Goal: Task Accomplishment & Management: Use online tool/utility

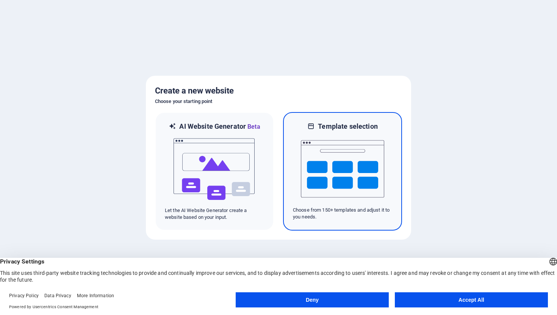
click at [332, 178] on img at bounding box center [342, 169] width 83 height 76
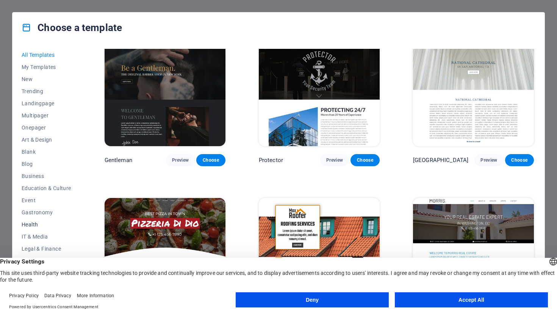
click at [34, 225] on span "Health" at bounding box center [47, 224] width 50 height 6
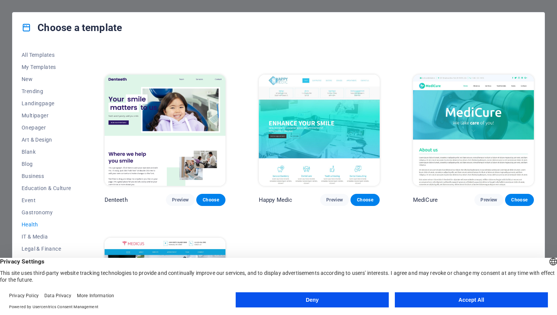
scroll to position [137, 0]
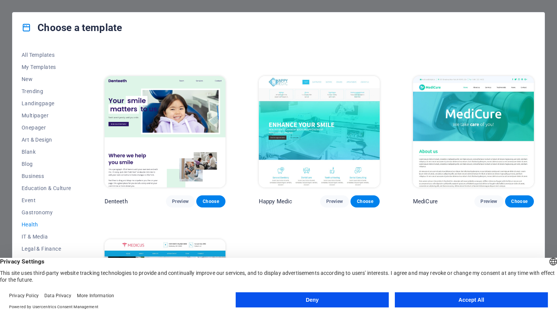
click at [147, 147] on img at bounding box center [164, 131] width 121 height 111
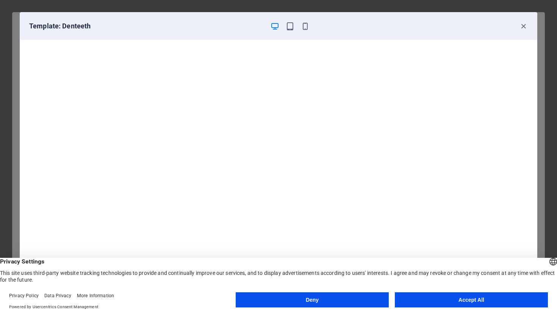
click at [456, 299] on button "Accept All" at bounding box center [470, 299] width 153 height 15
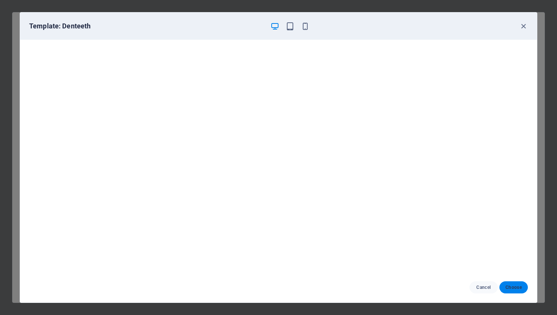
click at [521, 287] on span "Choose" at bounding box center [513, 287] width 16 height 6
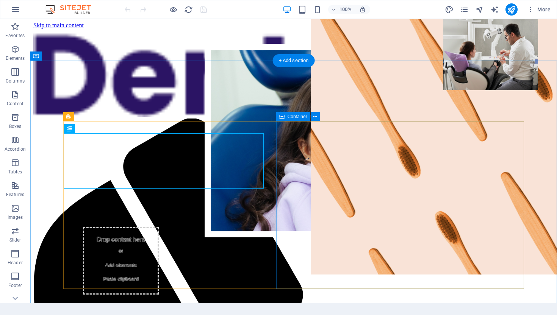
scroll to position [341, 0]
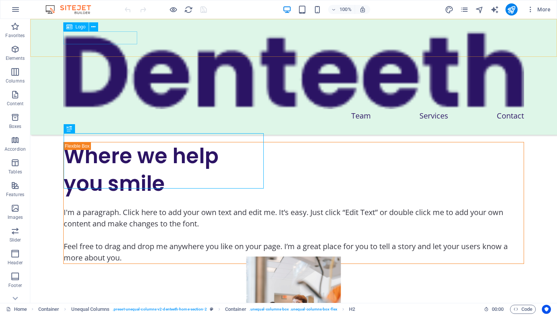
click at [120, 39] on div at bounding box center [293, 70] width 460 height 78
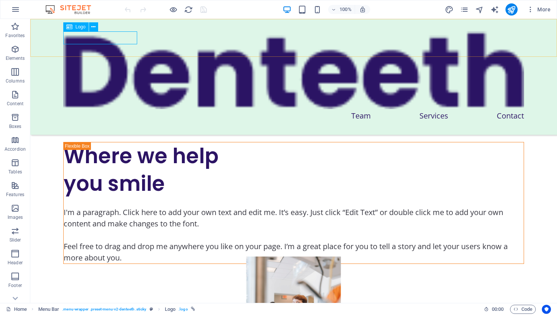
click at [76, 28] on span "Logo" at bounding box center [80, 27] width 10 height 5
click at [70, 28] on icon at bounding box center [69, 26] width 6 height 9
select select "%"
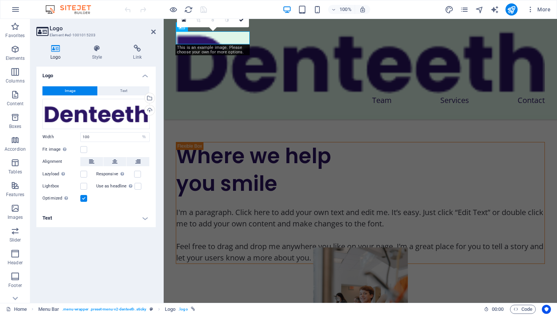
scroll to position [375, 0]
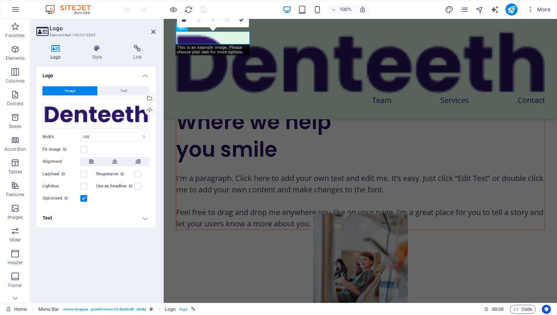
click at [70, 28] on h2 "Logo" at bounding box center [103, 28] width 106 height 7
click at [86, 117] on div "Drag files here, click to choose files or select files from Files or our free s…" at bounding box center [95, 114] width 107 height 30
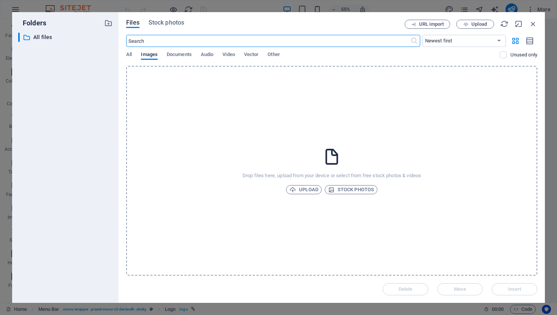
scroll to position [443, 0]
click at [313, 191] on span "Upload" at bounding box center [303, 189] width 29 height 9
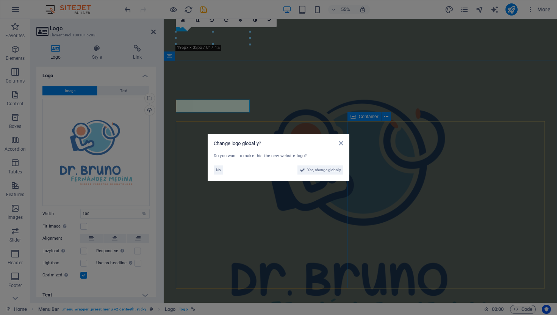
scroll to position [375, 0]
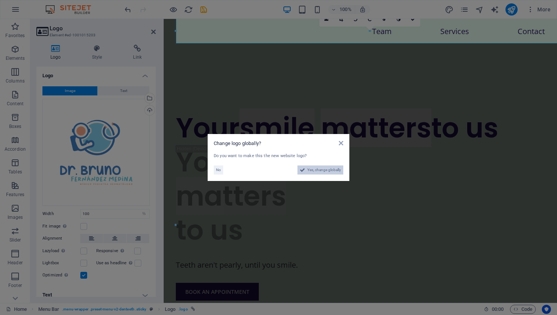
click at [334, 168] on span "Yes, change globally" at bounding box center [324, 169] width 34 height 9
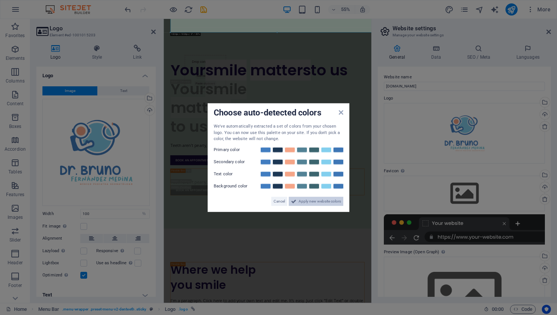
click at [303, 201] on span "Apply new website colors" at bounding box center [319, 200] width 42 height 9
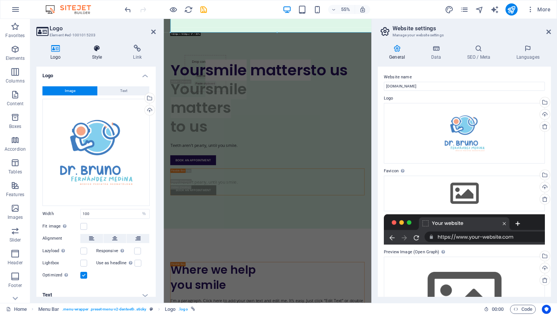
click at [98, 52] on h4 "Style" at bounding box center [98, 53] width 41 height 16
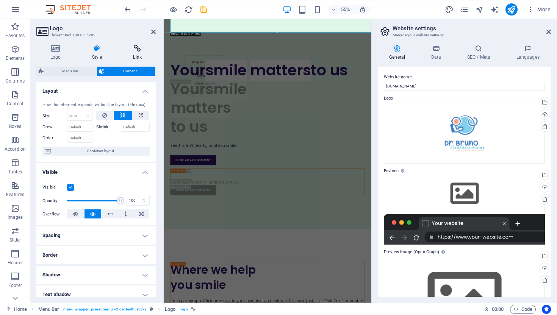
click at [139, 55] on h4 "Link" at bounding box center [137, 53] width 37 height 16
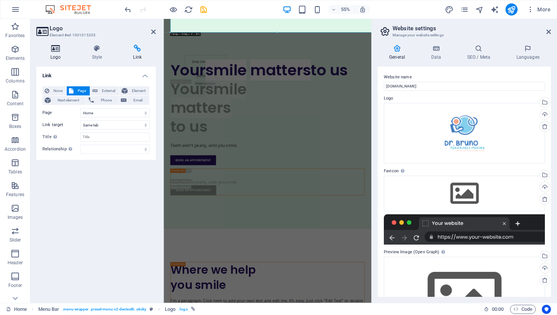
click at [59, 53] on h4 "Logo" at bounding box center [57, 53] width 42 height 16
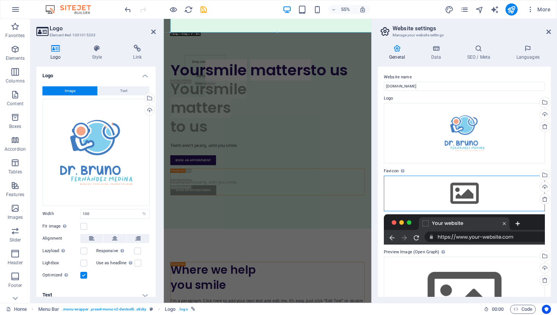
click at [418, 200] on div "Drag files here, click to choose files or select files from Files or our free s…" at bounding box center [463, 194] width 161 height 36
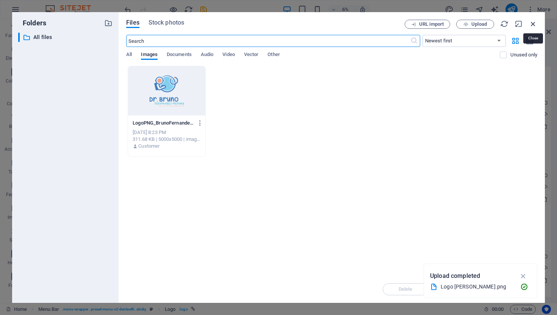
click at [533, 24] on icon "button" at bounding box center [532, 24] width 8 height 8
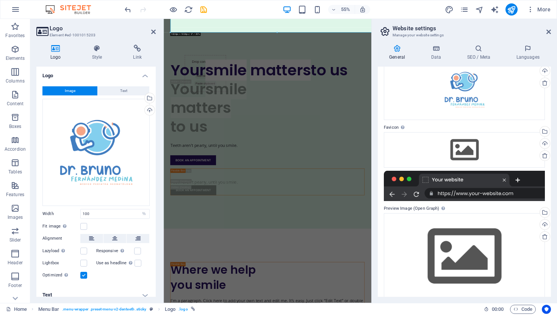
scroll to position [53, 0]
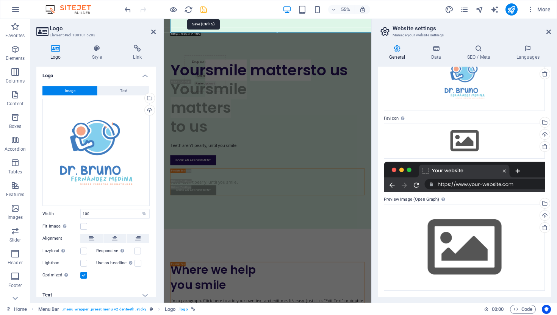
click at [203, 11] on icon "save" at bounding box center [203, 9] width 9 height 9
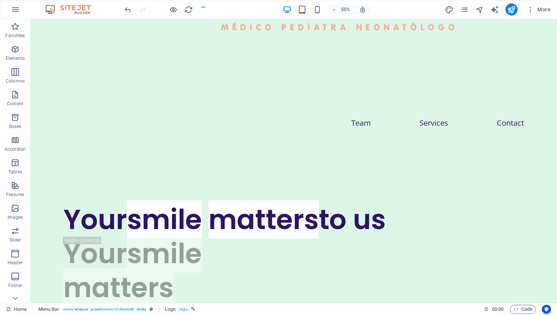
checkbox input "false"
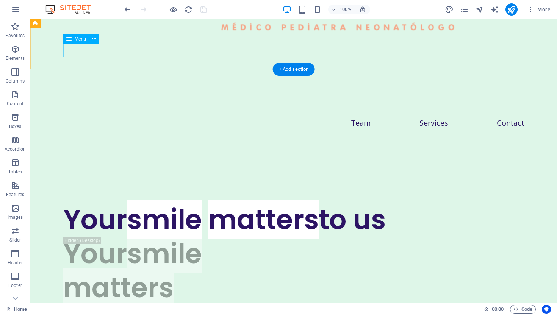
click at [365, 116] on nav "Team Services Contact" at bounding box center [293, 123] width 460 height 14
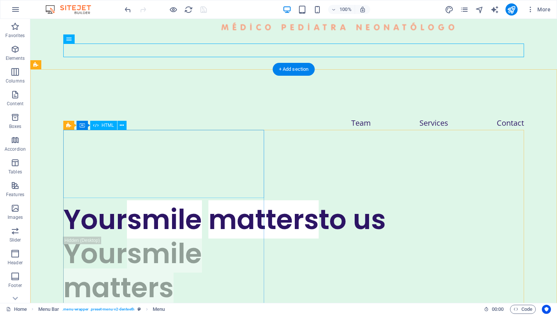
click at [178, 203] on div "Your smile matters to us" at bounding box center [293, 220] width 460 height 34
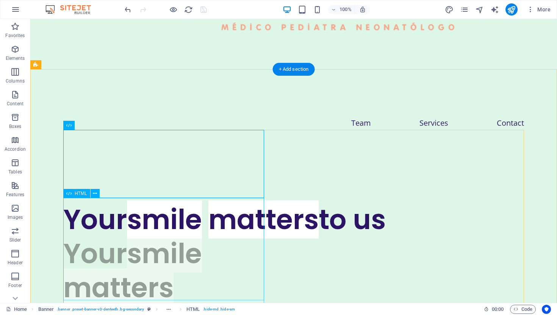
click at [144, 240] on div "Your smile matters to us" at bounding box center [293, 288] width 460 height 102
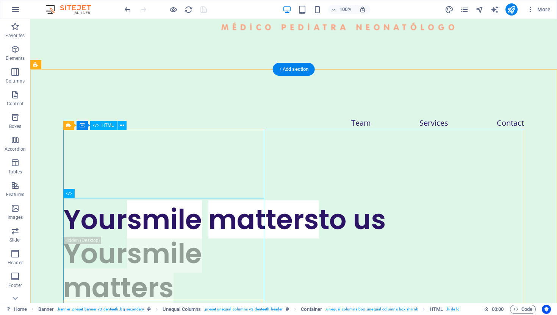
click at [167, 203] on div "Your smile matters to us" at bounding box center [293, 220] width 460 height 34
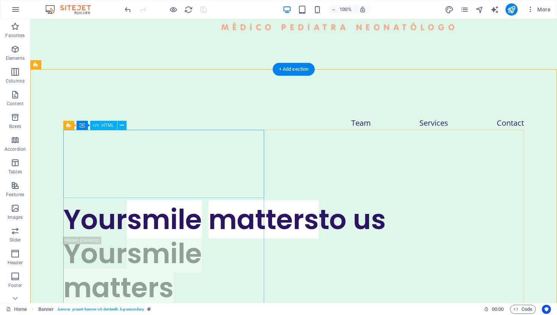
click at [172, 203] on div "Your smile matters to us" at bounding box center [293, 220] width 460 height 34
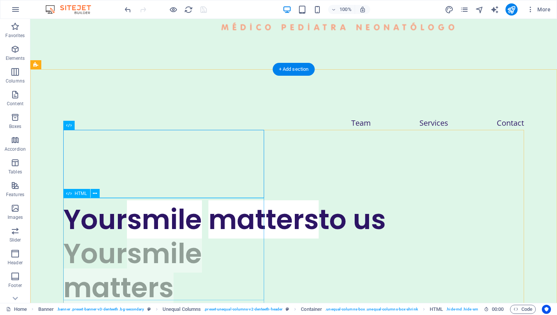
click at [163, 237] on div "Your smile matters to us" at bounding box center [293, 288] width 460 height 102
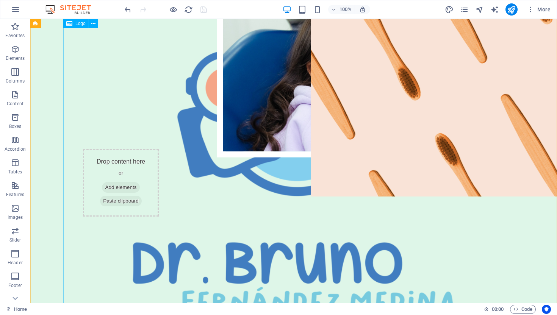
scroll to position [0, 0]
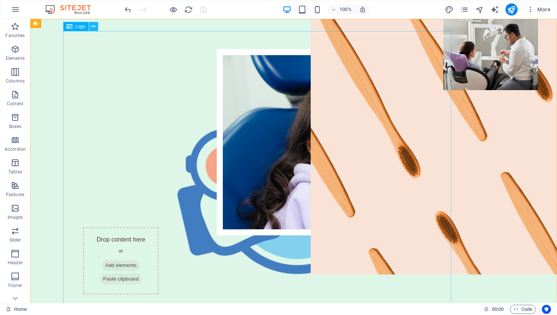
click at [95, 27] on icon at bounding box center [93, 27] width 4 height 8
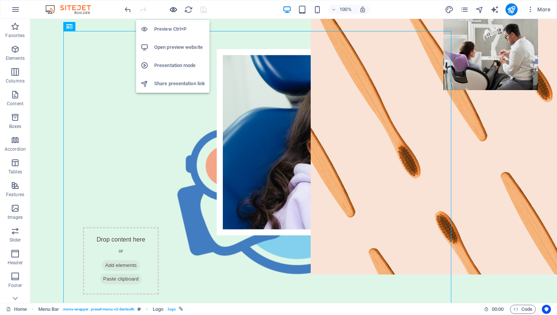
click at [175, 11] on icon "button" at bounding box center [173, 9] width 9 height 9
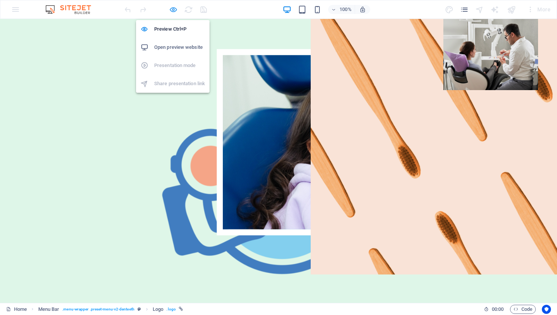
click at [174, 9] on icon "button" at bounding box center [173, 9] width 9 height 9
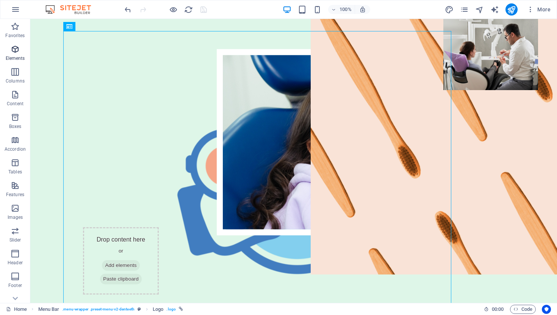
click at [16, 58] on p "Elements" at bounding box center [15, 58] width 19 height 6
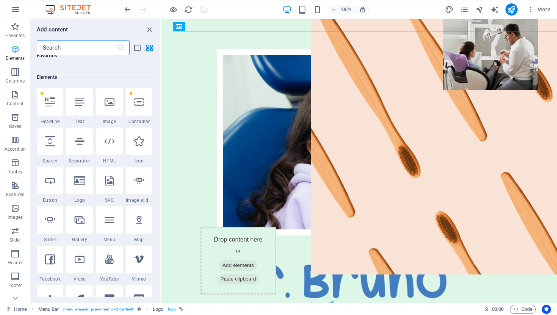
scroll to position [81, 0]
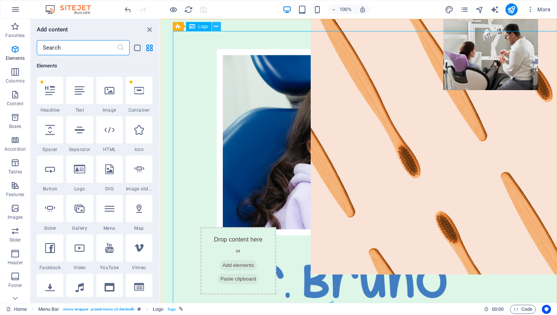
click at [217, 28] on icon at bounding box center [216, 27] width 4 height 8
click at [139, 140] on div at bounding box center [139, 129] width 27 height 27
select select "xMidYMid"
select select "px"
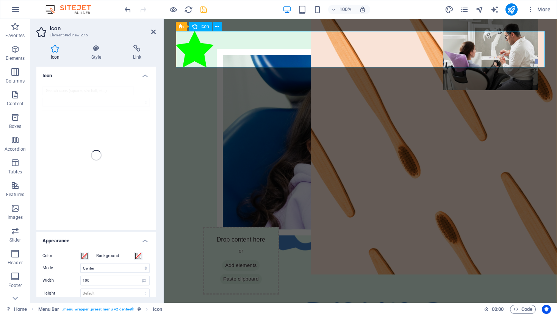
click at [196, 55] on figure at bounding box center [360, 50] width 369 height 39
click at [132, 11] on div at bounding box center [165, 9] width 85 height 12
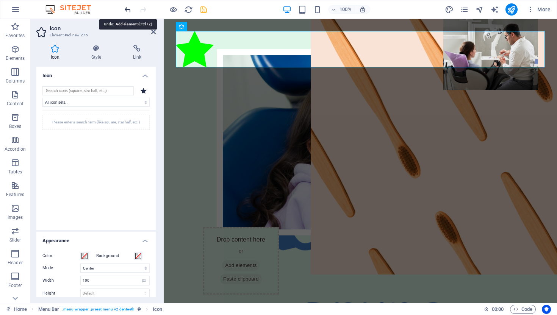
click at [130, 10] on icon "undo" at bounding box center [127, 9] width 9 height 9
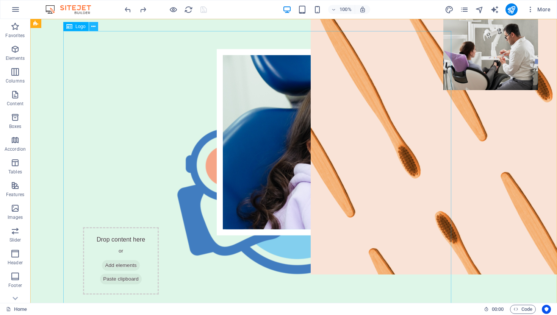
click at [94, 26] on icon at bounding box center [93, 27] width 4 height 8
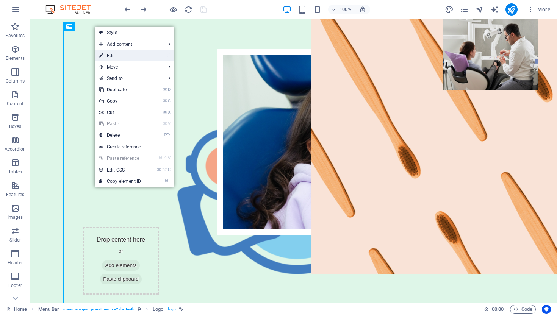
click at [128, 57] on link "⏎ Edit" at bounding box center [120, 55] width 51 height 11
select select "%"
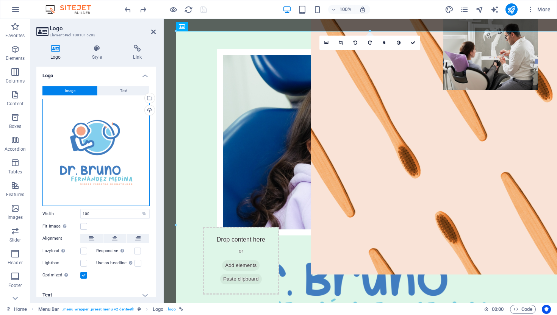
click at [113, 142] on div "Drag files here, click to choose files or select files from Files or our free s…" at bounding box center [95, 152] width 107 height 107
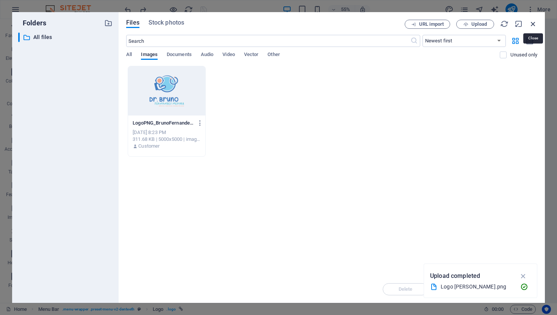
click at [534, 25] on icon "button" at bounding box center [532, 24] width 8 height 8
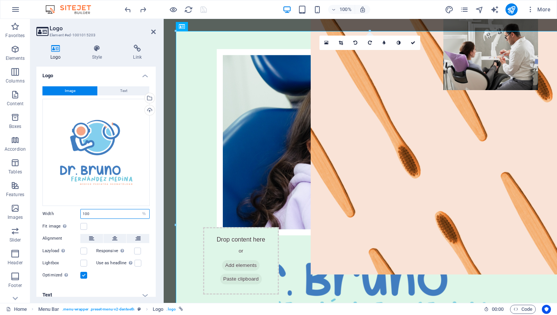
click at [125, 214] on input "100" at bounding box center [115, 213] width 69 height 9
drag, startPoint x: 125, startPoint y: 213, endPoint x: 86, endPoint y: 212, distance: 38.6
click at [86, 212] on input "100" at bounding box center [115, 213] width 69 height 9
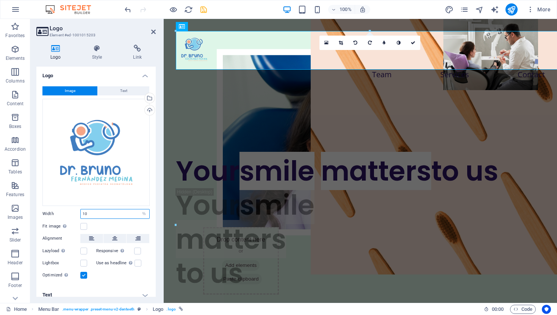
click at [98, 214] on input "10" at bounding box center [115, 213] width 69 height 9
click at [84, 223] on label at bounding box center [83, 226] width 7 height 7
click at [0, 0] on input "Fit image Automatically fit image to a fixed width and height" at bounding box center [0, 0] width 0 height 0
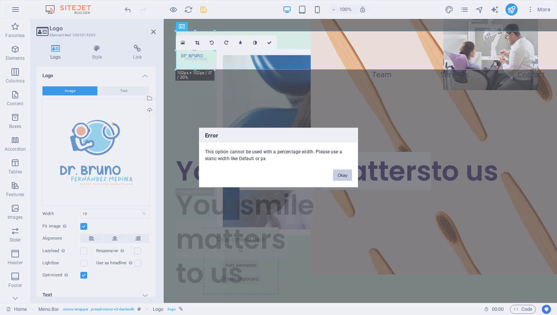
click at [337, 171] on button "Okay" at bounding box center [342, 175] width 19 height 11
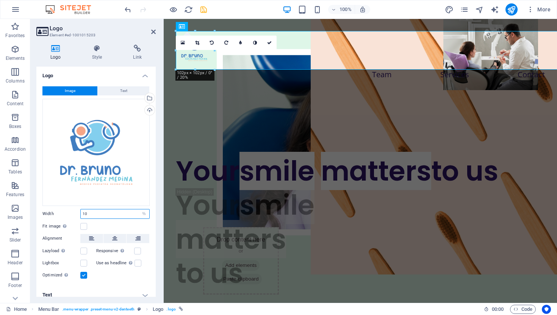
click at [132, 209] on input "10" at bounding box center [115, 213] width 69 height 9
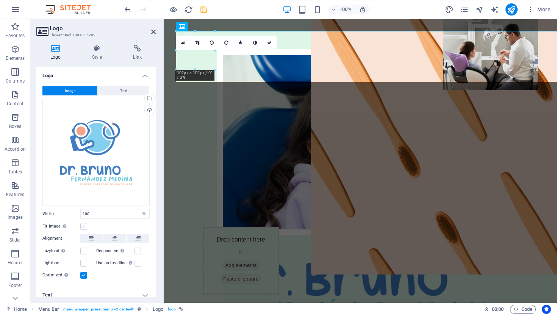
click at [85, 225] on label at bounding box center [83, 226] width 7 height 7
click at [0, 0] on input "Fit image Automatically fit image to a fixed width and height" at bounding box center [0, 0] width 0 height 0
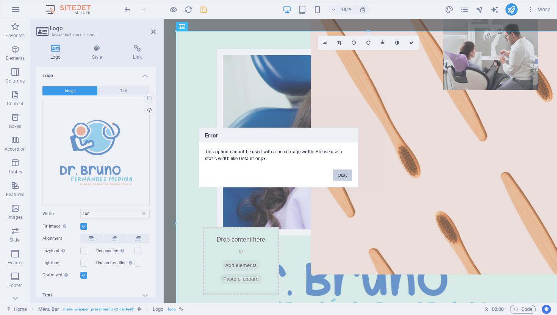
click at [341, 175] on button "Okay" at bounding box center [342, 175] width 19 height 11
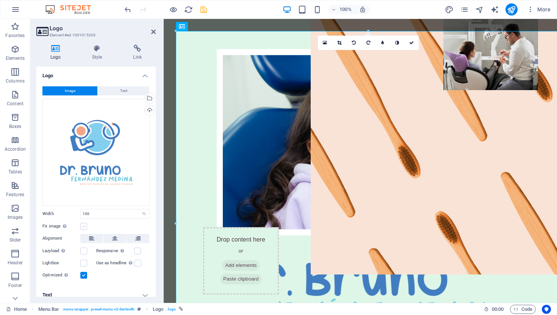
click at [84, 223] on label at bounding box center [83, 226] width 7 height 7
click at [0, 0] on input "Fit image Automatically fit image to a fixed width and height" at bounding box center [0, 0] width 0 height 0
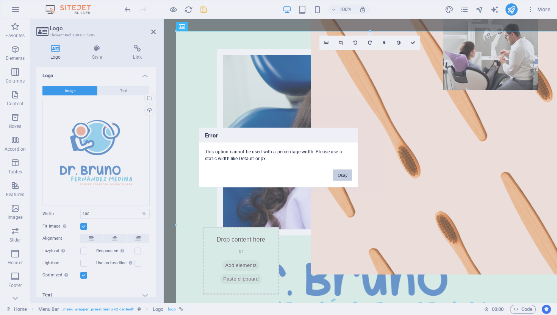
click at [337, 175] on button "Okay" at bounding box center [342, 175] width 19 height 11
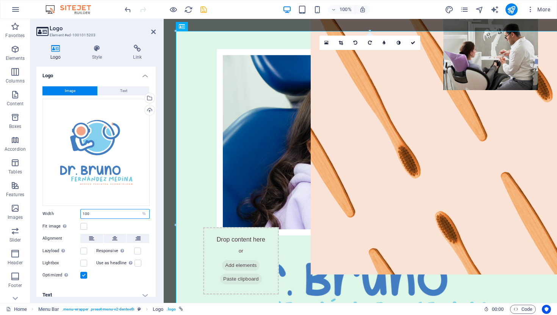
click at [104, 212] on input "100" at bounding box center [115, 213] width 69 height 9
type input "1"
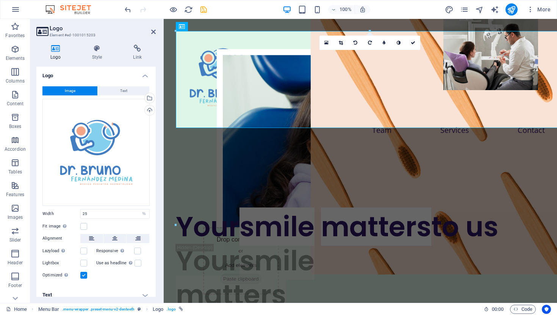
click at [107, 225] on div "Fit image Automatically fit image to a fixed width and height" at bounding box center [95, 226] width 107 height 9
click at [99, 212] on input "25" at bounding box center [115, 213] width 69 height 9
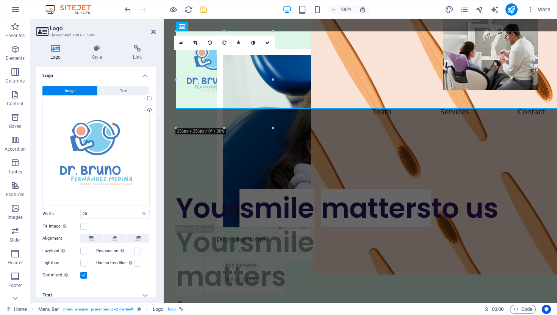
click at [65, 212] on label "Width" at bounding box center [61, 214] width 38 height 4
click at [114, 238] on icon at bounding box center [114, 238] width 5 height 9
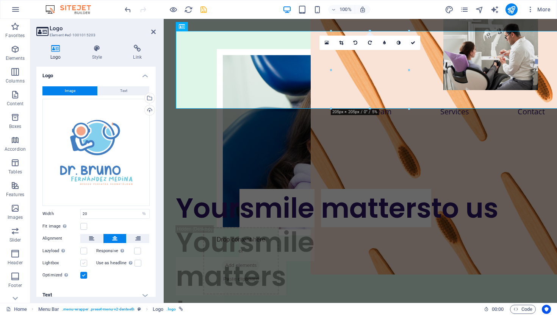
click at [84, 262] on label at bounding box center [83, 263] width 7 height 7
click at [0, 0] on input "Lightbox" at bounding box center [0, 0] width 0 height 0
click at [84, 260] on label at bounding box center [83, 263] width 7 height 7
click at [0, 0] on input "Lightbox" at bounding box center [0, 0] width 0 height 0
click at [135, 263] on label at bounding box center [137, 263] width 7 height 7
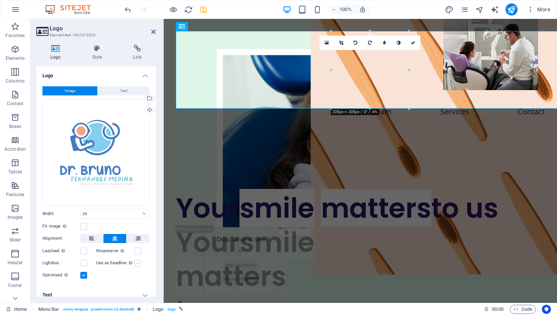
click at [0, 0] on input "Use as headline The image will be wrapped in an H1 headline tag. Useful for giv…" at bounding box center [0, 0] width 0 height 0
click at [135, 263] on label at bounding box center [137, 263] width 7 height 7
click at [0, 0] on input "Use as headline The image will be wrapped in an H1 headline tag. Useful for giv…" at bounding box center [0, 0] width 0 height 0
click at [136, 251] on label at bounding box center [137, 251] width 7 height 7
click at [0, 0] on input "Responsive Automatically load retina image and smartphone optimized sizes." at bounding box center [0, 0] width 0 height 0
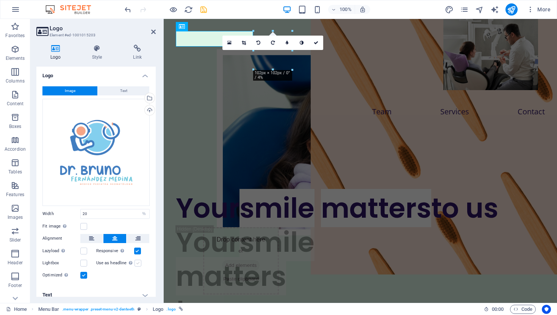
click at [134, 261] on label at bounding box center [137, 263] width 7 height 7
click at [0, 0] on input "Use as headline The image will be wrapped in an H1 headline tag. Useful for giv…" at bounding box center [0, 0] width 0 height 0
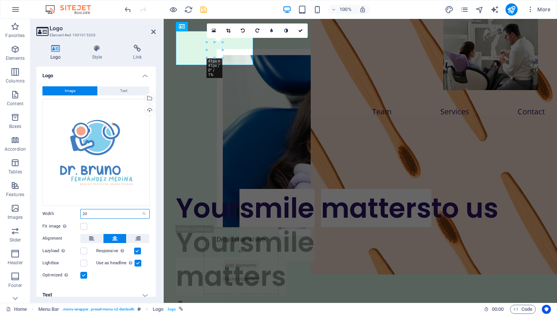
click at [128, 214] on input "20" at bounding box center [115, 213] width 69 height 9
type input "2"
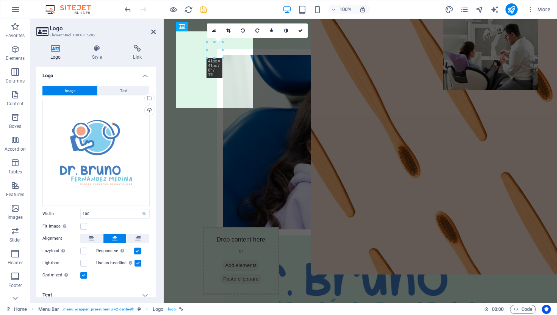
click at [139, 263] on label at bounding box center [137, 263] width 7 height 7
click at [0, 0] on input "Use as headline The image will be wrapped in an H1 headline tag. Useful for giv…" at bounding box center [0, 0] width 0 height 0
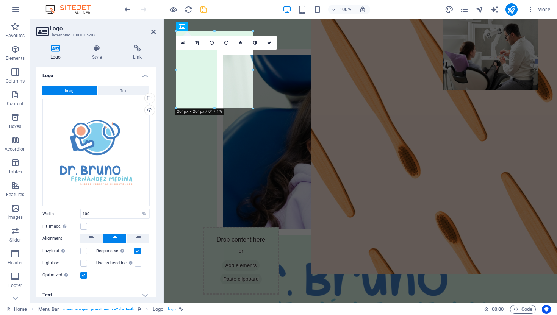
click at [139, 251] on label at bounding box center [137, 251] width 7 height 7
click at [0, 0] on input "Responsive Automatically load retina image and smartphone optimized sizes." at bounding box center [0, 0] width 0 height 0
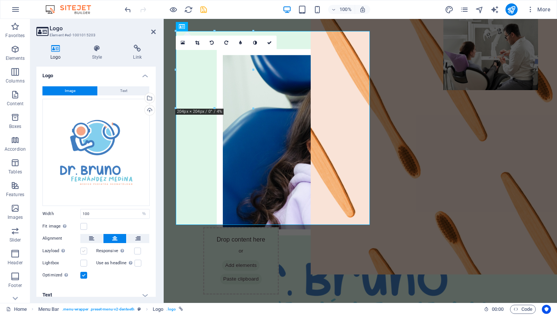
click at [83, 248] on label at bounding box center [83, 251] width 7 height 7
click at [0, 0] on input "Lazyload Loading images after the page loads improves page speed." at bounding box center [0, 0] width 0 height 0
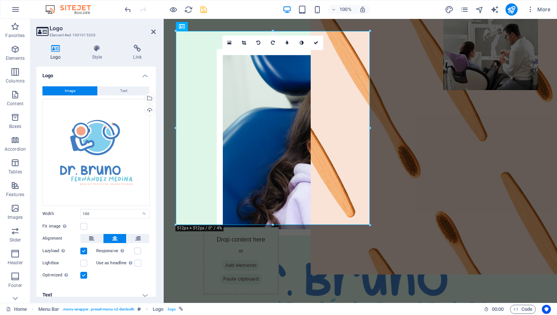
click at [83, 249] on label at bounding box center [83, 251] width 7 height 7
click at [0, 0] on input "Lazyload Loading images after the page loads improves page speed." at bounding box center [0, 0] width 0 height 0
click at [83, 260] on label at bounding box center [83, 263] width 7 height 7
click at [0, 0] on input "Lightbox" at bounding box center [0, 0] width 0 height 0
click at [122, 275] on div "Optimized Images are compressed to improve page speed." at bounding box center [95, 275] width 107 height 9
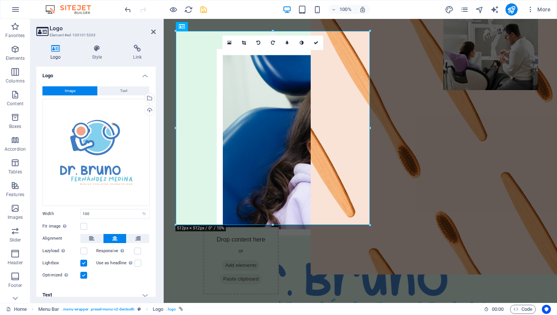
click at [86, 260] on label at bounding box center [83, 263] width 7 height 7
click at [0, 0] on input "Lightbox" at bounding box center [0, 0] width 0 height 0
click at [139, 248] on label at bounding box center [137, 251] width 7 height 7
click at [0, 0] on input "Responsive Automatically load retina image and smartphone optimized sizes." at bounding box center [0, 0] width 0 height 0
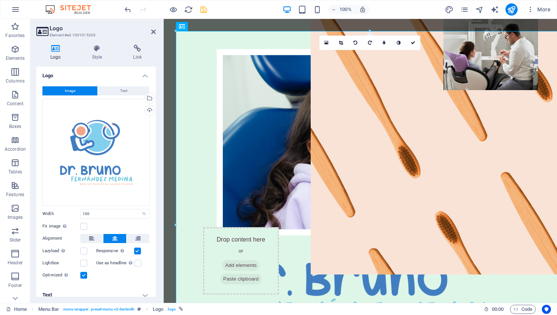
click at [138, 251] on label at bounding box center [137, 251] width 7 height 7
click at [0, 0] on input "Responsive Automatically load retina image and smartphone optimized sizes." at bounding box center [0, 0] width 0 height 0
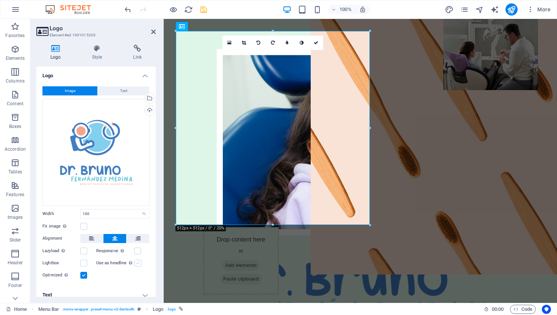
click at [138, 261] on label at bounding box center [137, 263] width 7 height 7
click at [0, 0] on input "Use as headline The image will be wrapped in an H1 headline tag. Useful for giv…" at bounding box center [0, 0] width 0 height 0
click at [128, 278] on div "Image Text Drag files here, click to choose files or select files from Files or…" at bounding box center [95, 183] width 119 height 206
click at [85, 275] on label at bounding box center [83, 275] width 7 height 7
click at [0, 0] on input "Optimized Images are compressed to improve page speed." at bounding box center [0, 0] width 0 height 0
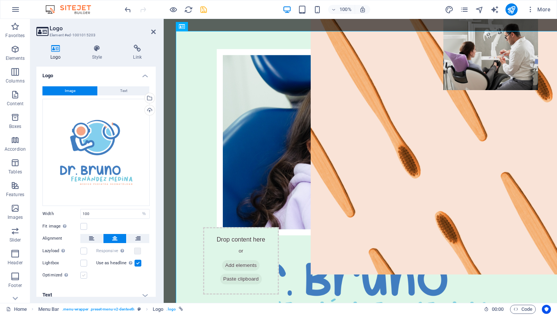
click at [85, 275] on label at bounding box center [83, 275] width 7 height 7
click at [0, 0] on input "Optimized Images are compressed to improve page speed." at bounding box center [0, 0] width 0 height 0
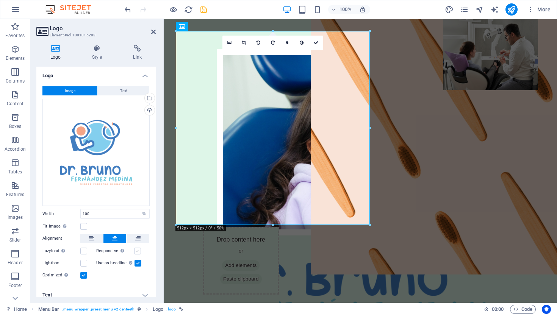
click at [135, 248] on label at bounding box center [137, 251] width 7 height 7
click at [0, 0] on input "Responsive Automatically load retina image and smartphone optimized sizes." at bounding box center [0, 0] width 0 height 0
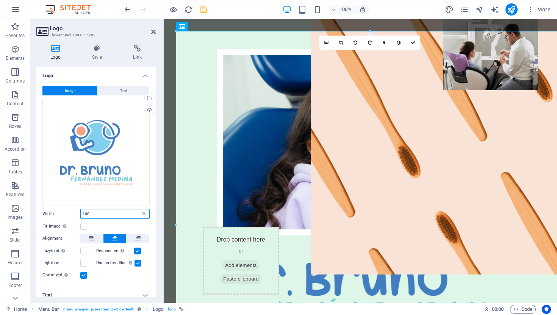
click at [109, 212] on input "100" at bounding box center [115, 213] width 69 height 9
type input "10"
click at [117, 223] on div "Fit image Automatically fit image to a fixed width and height" at bounding box center [95, 226] width 107 height 9
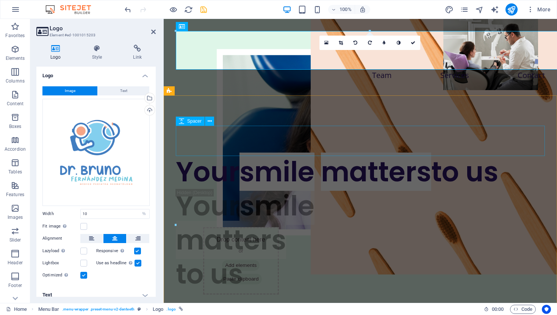
click at [312, 152] on div at bounding box center [360, 140] width 369 height 30
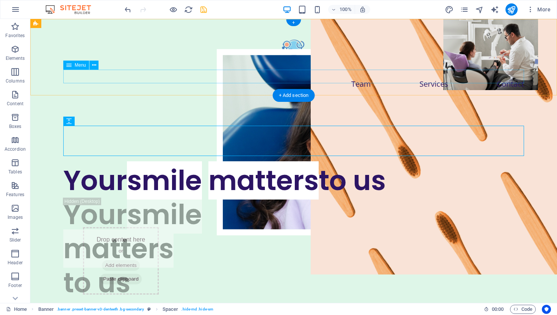
click at [363, 77] on nav "Team Services Contact" at bounding box center [293, 84] width 460 height 14
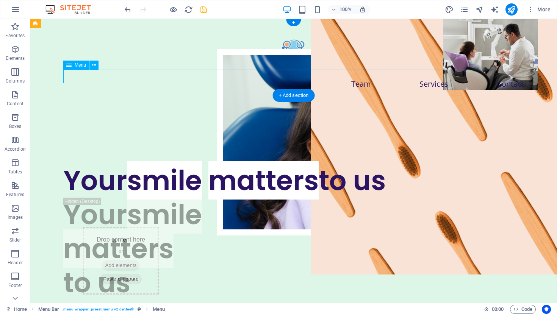
click at [363, 80] on nav "Team Services Contact" at bounding box center [293, 84] width 460 height 14
select select "1"
select select
select select "2"
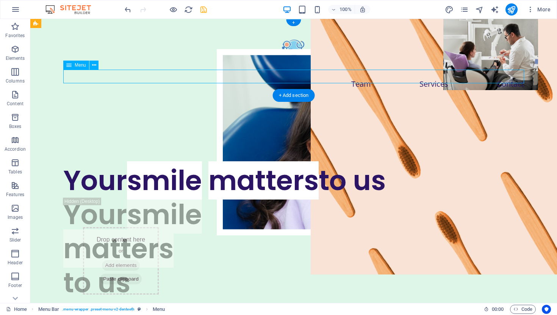
select select
select select "3"
select select
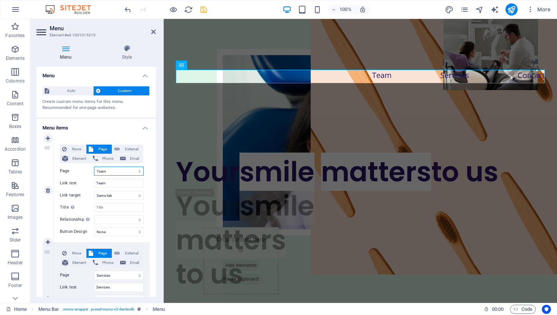
click at [106, 172] on select "Home Team Services Contact Legal Notice Privacy test Testing" at bounding box center [119, 171] width 50 height 9
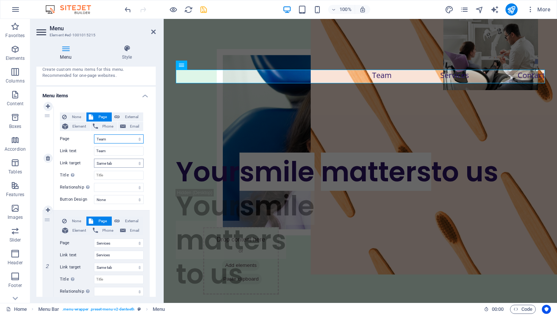
scroll to position [31, 0]
click at [120, 242] on select "Home Team Services Contact Legal Notice Privacy test Testing" at bounding box center [119, 243] width 50 height 9
click at [126, 139] on select "Home Team Services Contact Legal Notice Privacy test Testing" at bounding box center [119, 139] width 50 height 9
select select "0"
click at [94, 135] on select "Home Team Services Contact Legal Notice Privacy test Testing" at bounding box center [119, 139] width 50 height 9
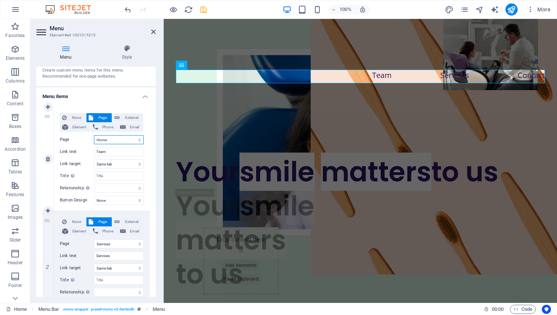
type input "Home"
select select
click at [113, 154] on input "Home" at bounding box center [119, 151] width 50 height 9
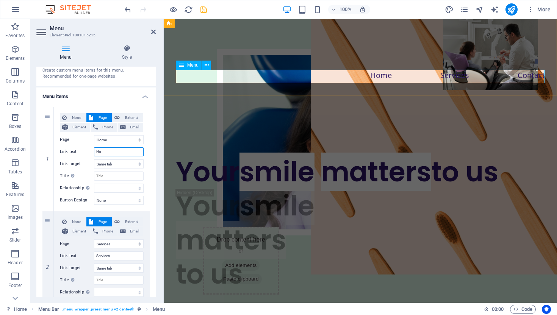
type input "H"
select select
type input "Inicio"
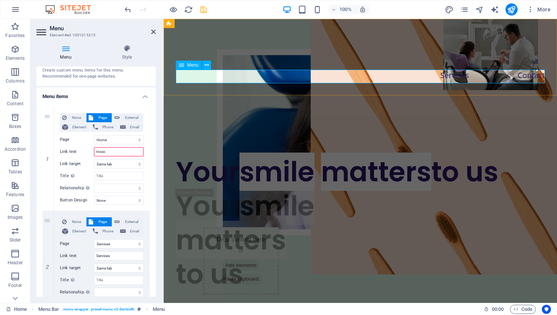
select select
type input "Inicio"
click at [119, 258] on input "Services" at bounding box center [119, 255] width 50 height 9
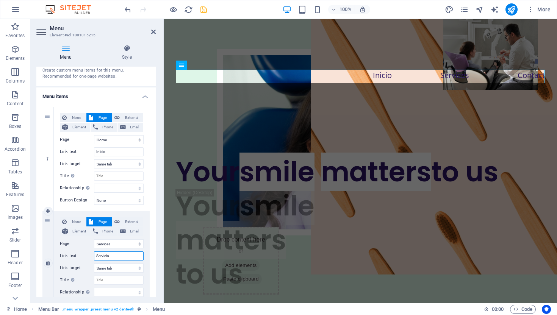
type input "Servicios"
select select
type input "Servicios"
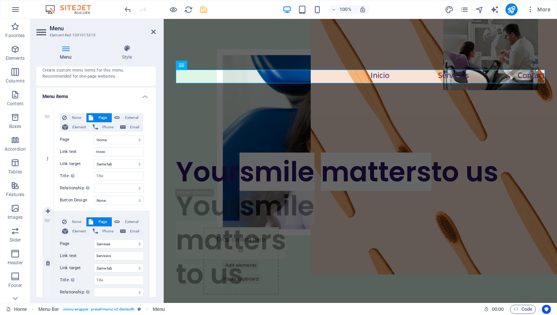
click at [147, 247] on div "None Page External Element Phone Email Page Home Team Services Contact Legal No…" at bounding box center [102, 263] width 96 height 104
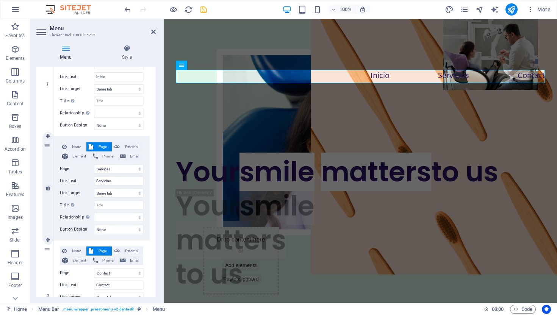
scroll to position [161, 0]
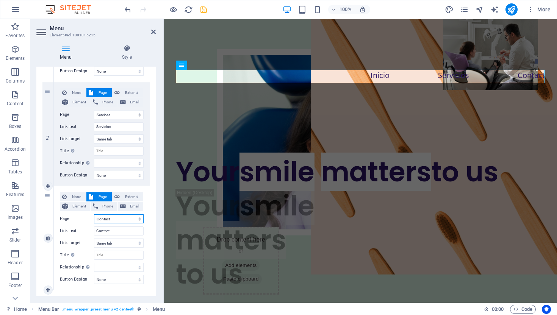
click at [116, 219] on select "Home Team Services Contact Legal Notice Privacy test Testing" at bounding box center [119, 218] width 50 height 9
click at [94, 214] on select "Home Team Services Contact Legal Notice Privacy test Testing" at bounding box center [119, 218] width 50 height 9
click at [116, 232] on input "Contact" at bounding box center [119, 230] width 50 height 9
type input "Contacto"
select select
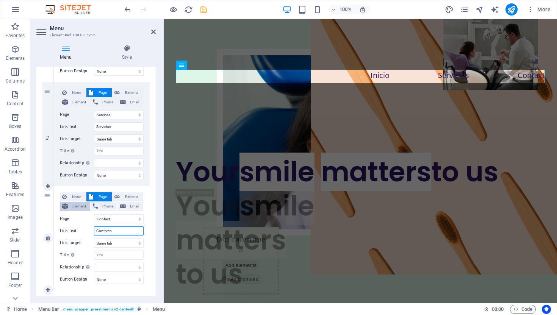
select select
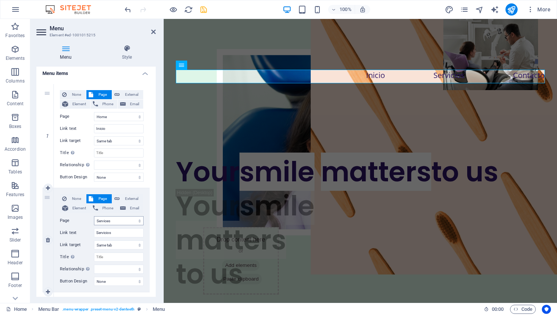
scroll to position [0, 0]
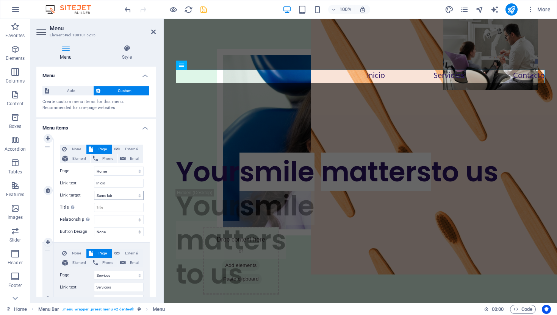
type input "Contacto"
click at [125, 194] on select "New tab Same tab Overlay" at bounding box center [119, 195] width 50 height 9
click at [116, 208] on input "Title Additional link description, should not be the same as the link text. The…" at bounding box center [119, 207] width 50 height 9
select select
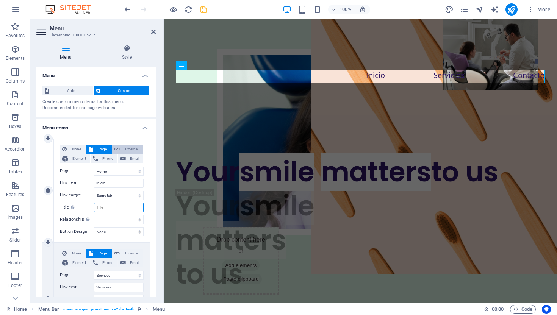
select select
type input "Conoce al D"
select select
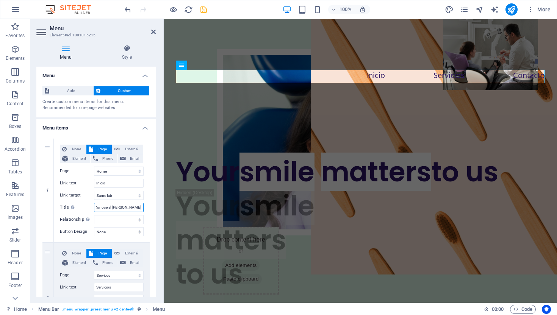
type input "Conoce al [PERSON_NAME]"
select select
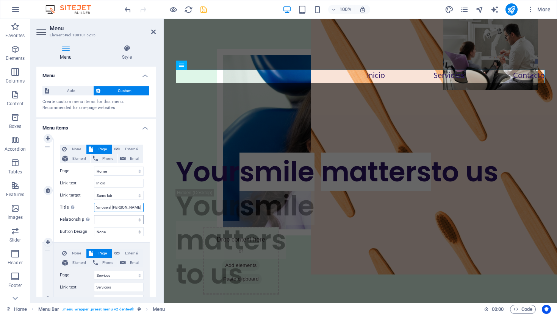
type input "Conoce al [PERSON_NAME]"
click at [137, 220] on select "alternate author bookmark external help license next nofollow noreferrer noopen…" at bounding box center [119, 219] width 50 height 9
click at [124, 230] on select "None Default Primary Secondary" at bounding box center [119, 231] width 50 height 9
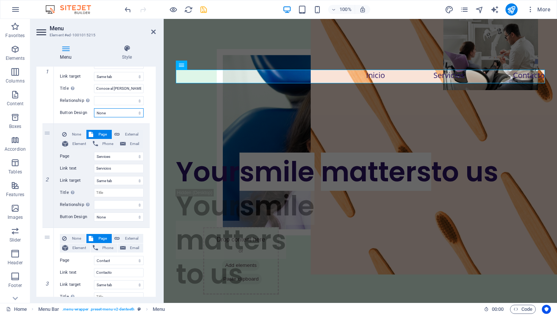
scroll to position [175, 0]
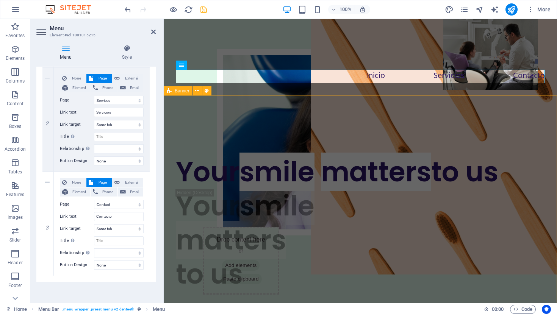
click at [306, 114] on div "Your smile matters to us Your smile matters to us Teeth aren't pearly, until yo…" at bounding box center [360, 277] width 393 height 366
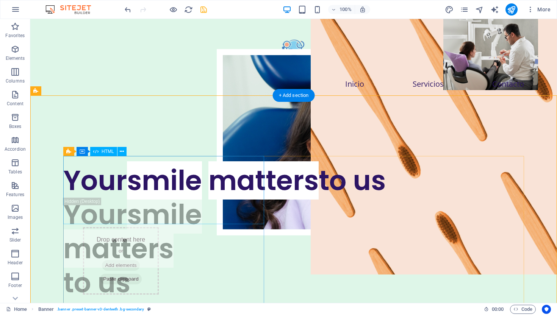
click at [145, 185] on div "Your smile matters to us" at bounding box center [293, 181] width 460 height 34
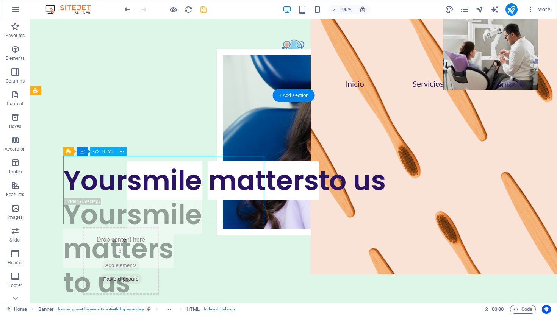
click at [148, 198] on div "Your smile matters to us" at bounding box center [293, 181] width 460 height 34
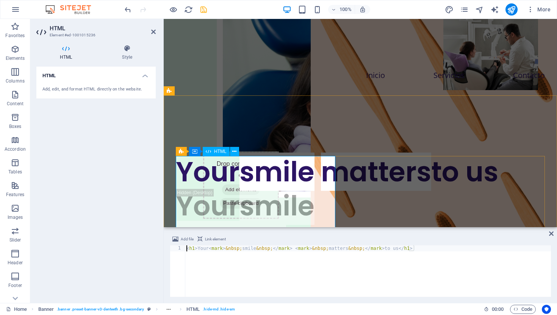
click at [230, 175] on div "Your smile matters to us" at bounding box center [360, 172] width 369 height 34
click at [318, 189] on div "Your smile matters to us" at bounding box center [360, 172] width 369 height 34
click at [236, 153] on button at bounding box center [234, 151] width 9 height 9
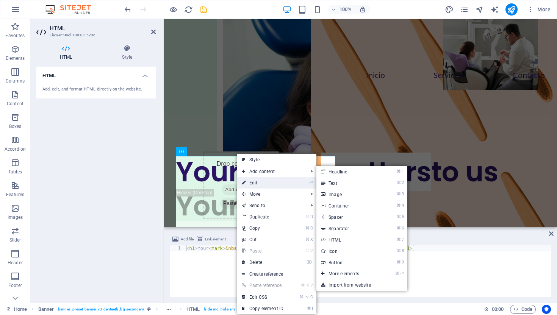
click at [256, 181] on link "⏎ Edit" at bounding box center [262, 182] width 51 height 11
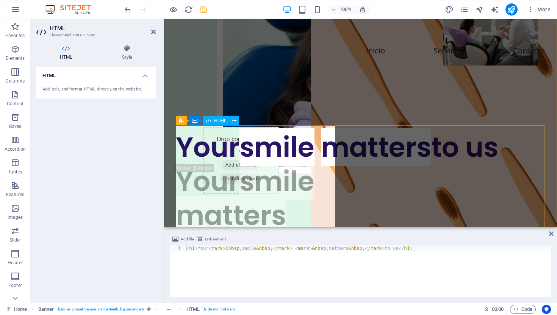
scroll to position [20, 0]
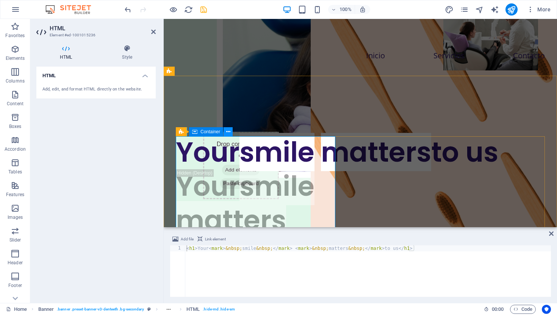
click at [231, 133] on button at bounding box center [227, 131] width 9 height 9
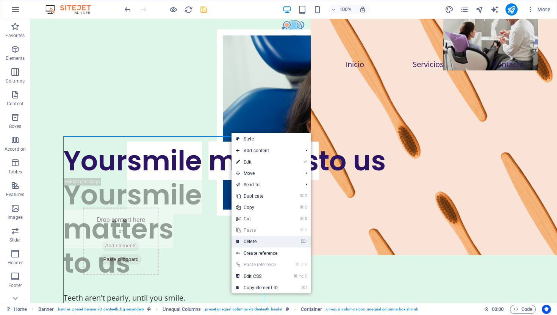
click at [265, 241] on link "⌦ Delete" at bounding box center [256, 241] width 51 height 11
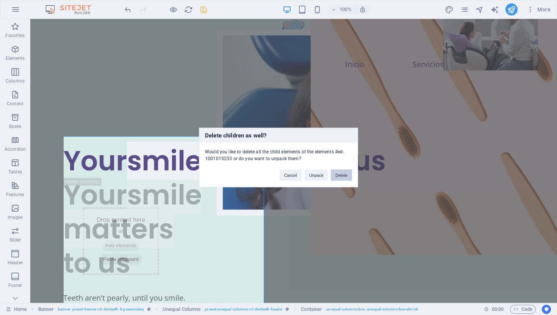
click at [337, 176] on button "Delete" at bounding box center [340, 175] width 21 height 11
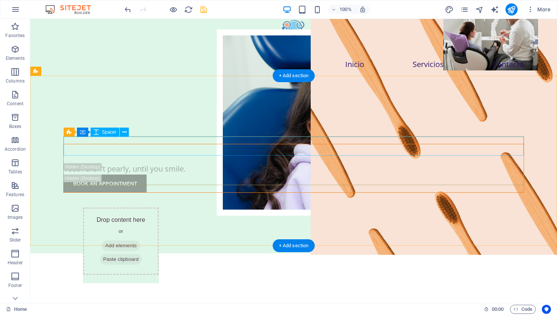
click at [153, 150] on div at bounding box center [294, 153] width 460 height 19
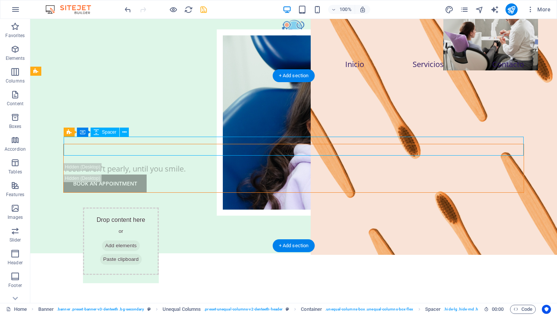
click at [117, 144] on div at bounding box center [294, 153] width 460 height 19
select select "px"
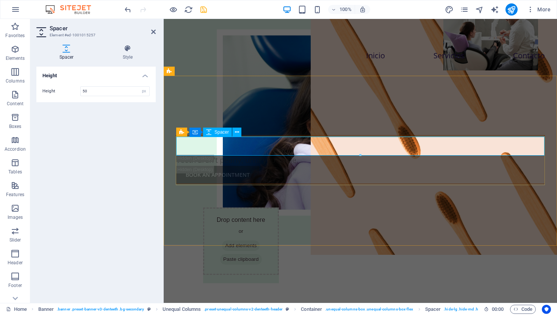
click at [232, 149] on div at bounding box center [360, 145] width 368 height 19
click at [188, 162] on div "Teeth aren't pearly, until you smile." at bounding box center [360, 159] width 368 height 11
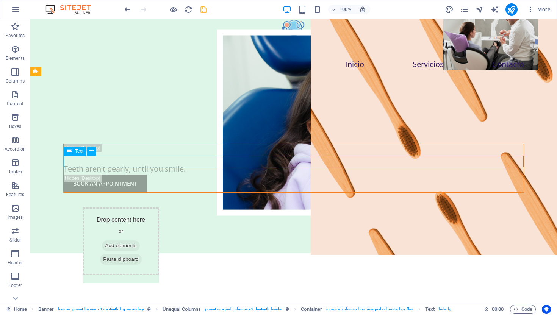
click at [175, 163] on div "Teeth aren't pearly, until you smile." at bounding box center [294, 168] width 460 height 11
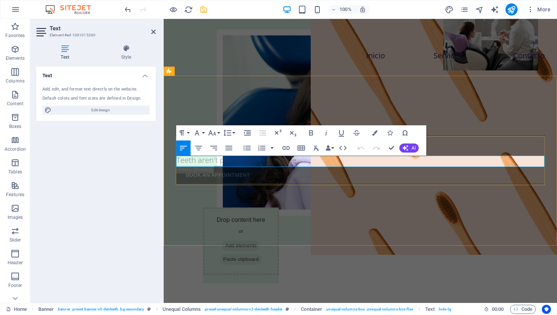
click at [220, 163] on p "Teeth aren't pearly, until you smile." at bounding box center [360, 159] width 368 height 11
drag, startPoint x: 251, startPoint y: 161, endPoint x: 237, endPoint y: 162, distance: 13.7
click at [239, 162] on p ", until you smile." at bounding box center [360, 159] width 368 height 11
drag, startPoint x: 237, startPoint y: 162, endPoint x: 145, endPoint y: 150, distance: 92.4
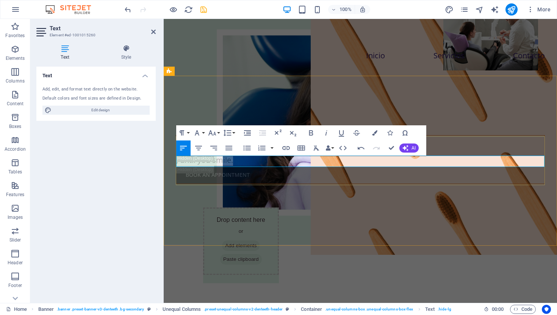
click at [360, 178] on div "BOOK AN APPOINTMENT" at bounding box center [360, 175] width 368 height 18
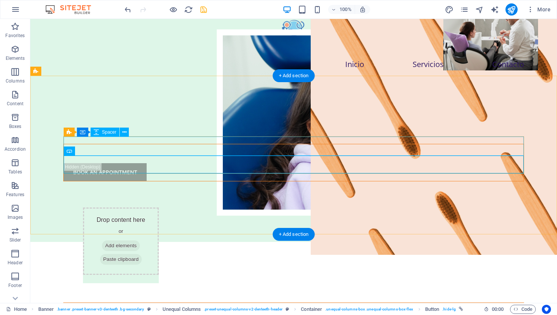
click at [213, 148] on div at bounding box center [294, 153] width 460 height 19
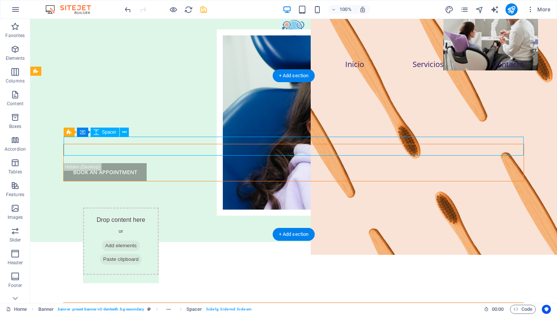
click at [213, 148] on div at bounding box center [294, 153] width 460 height 19
select select "px"
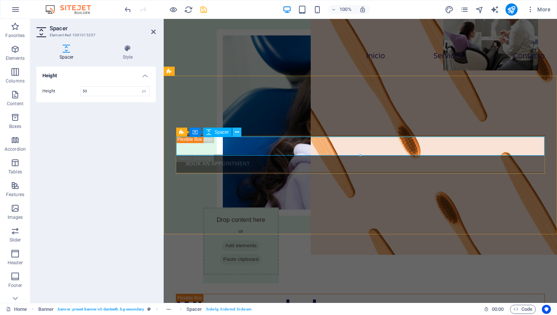
click at [236, 135] on icon at bounding box center [237, 132] width 4 height 8
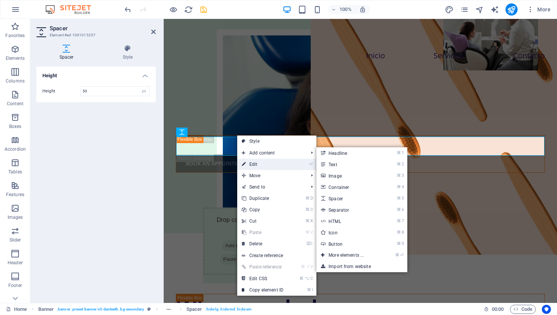
click at [244, 164] on icon at bounding box center [244, 164] width 4 height 11
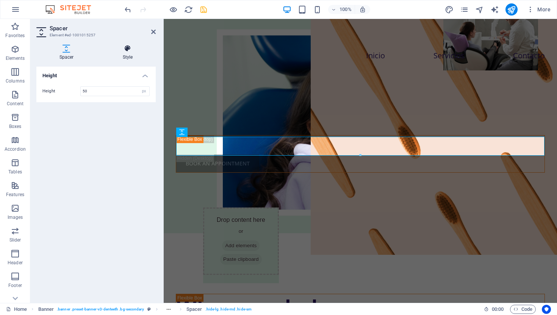
click at [131, 56] on h4 "Style" at bounding box center [128, 53] width 56 height 16
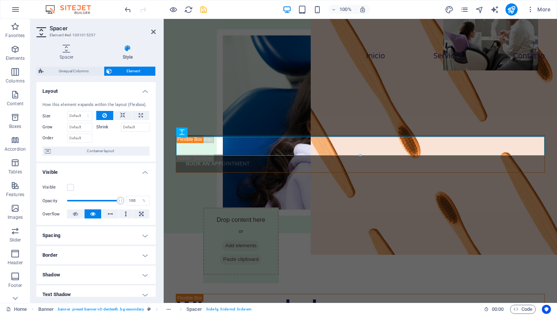
click at [131, 56] on h4 "Style" at bounding box center [128, 53] width 56 height 16
click at [66, 53] on h4 "Spacer" at bounding box center [67, 53] width 63 height 16
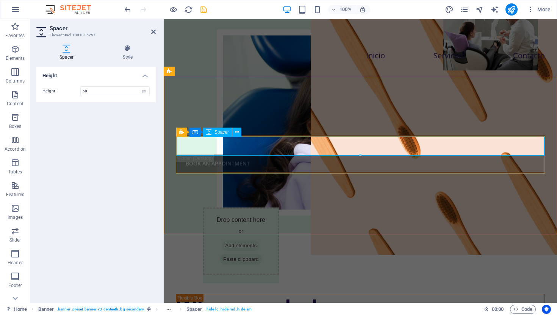
click at [224, 150] on div at bounding box center [360, 145] width 368 height 19
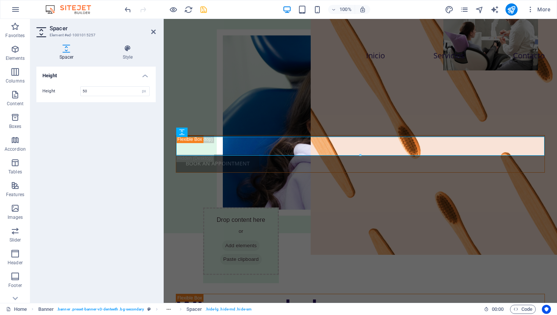
click at [201, 10] on icon "save" at bounding box center [203, 9] width 9 height 9
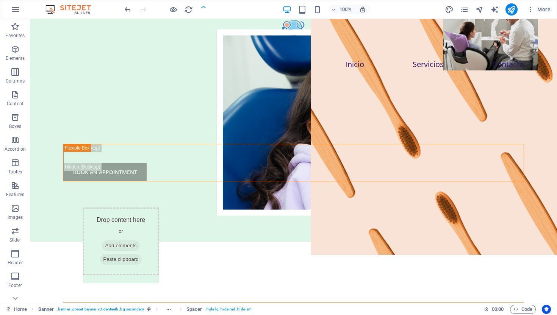
checkbox input "false"
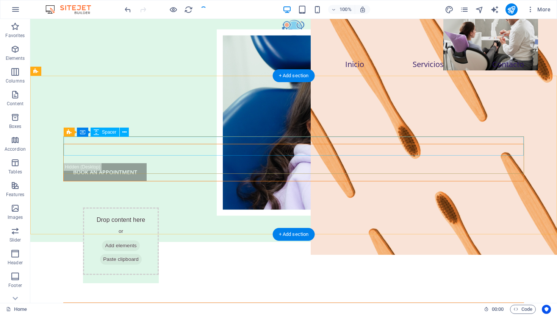
click at [196, 147] on div at bounding box center [294, 153] width 460 height 19
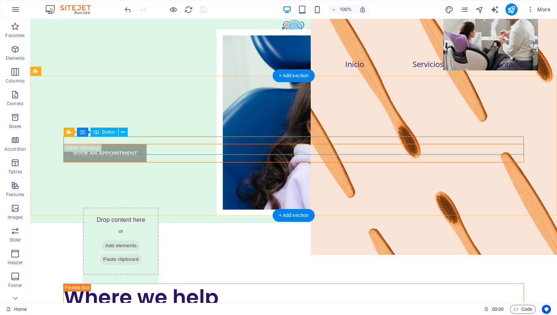
click at [196, 147] on div "BOOK AN APPOINTMENT" at bounding box center [294, 153] width 460 height 18
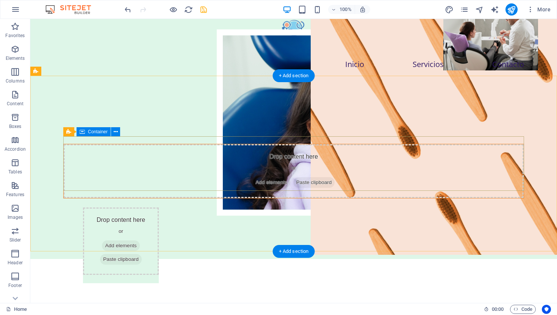
click at [294, 151] on div "Drop content here or Add elements Paste clipboard" at bounding box center [294, 171] width 460 height 54
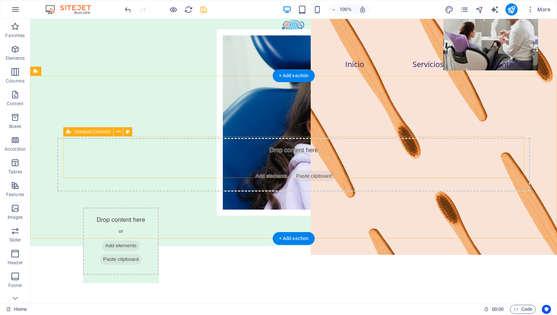
click at [335, 171] on span "Paste clipboard" at bounding box center [314, 176] width 42 height 11
click at [344, 193] on figure at bounding box center [378, 123] width 322 height 186
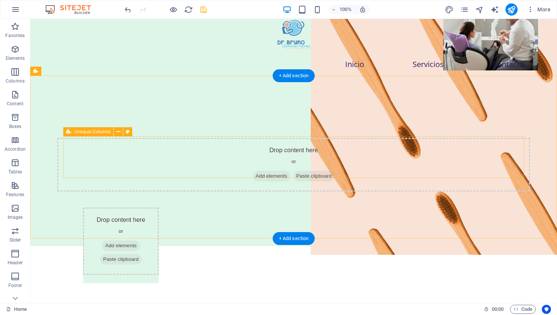
click at [313, 145] on div "Drop content here or Add elements Paste clipboard" at bounding box center [293, 165] width 472 height 54
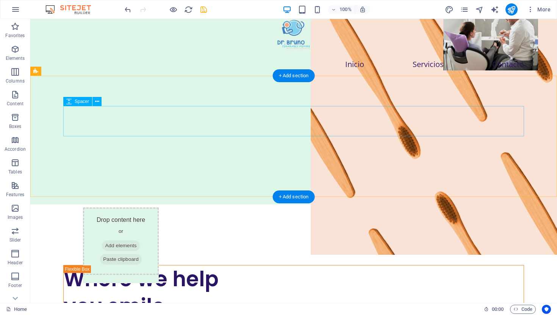
click at [258, 120] on div at bounding box center [293, 129] width 460 height 30
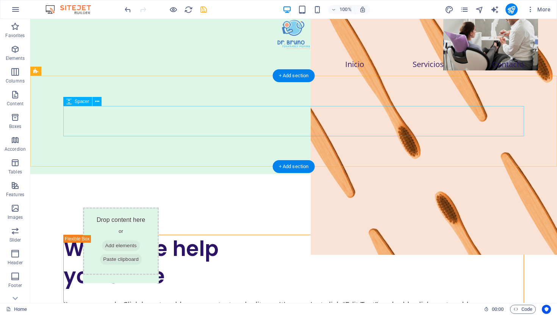
click at [255, 130] on div at bounding box center [293, 129] width 460 height 30
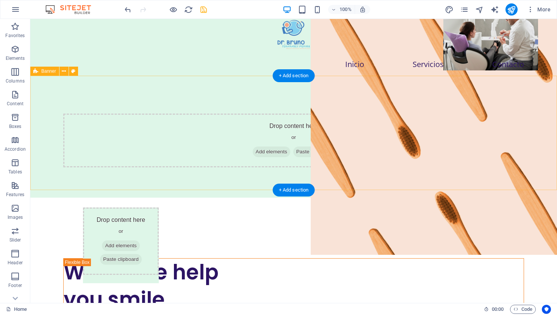
click at [321, 147] on span "Paste clipboard" at bounding box center [314, 152] width 42 height 11
click at [265, 147] on span "Add elements" at bounding box center [271, 152] width 37 height 11
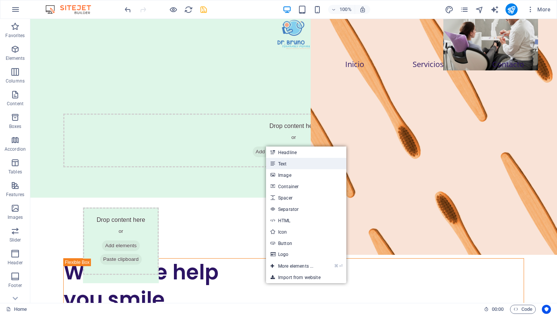
click at [272, 163] on icon at bounding box center [272, 163] width 4 height 11
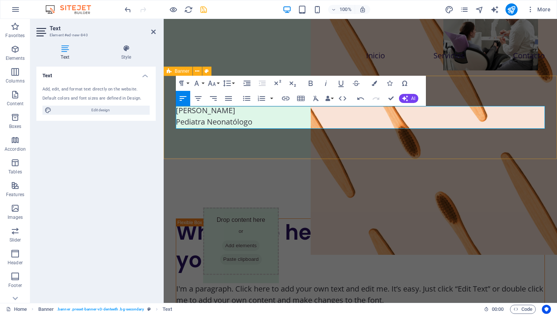
click at [310, 153] on div "[PERSON_NAME] Pediatra Neonatólogo" at bounding box center [360, 116] width 393 height 83
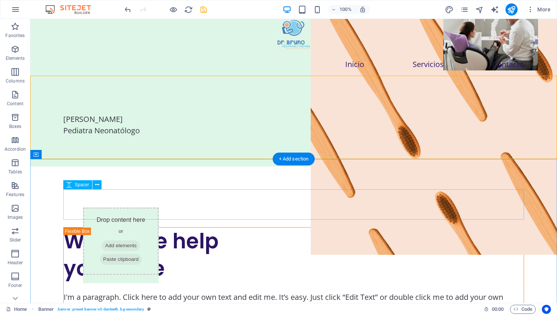
click at [293, 197] on div at bounding box center [293, 212] width 460 height 30
